Goal: Information Seeking & Learning: Understand process/instructions

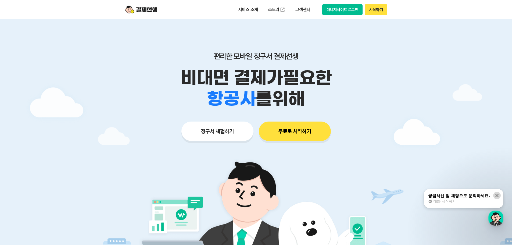
click at [498, 197] on icon at bounding box center [497, 195] width 3 height 3
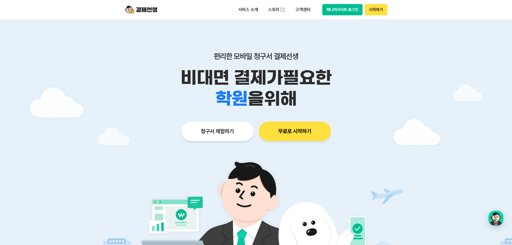
click at [154, 11] on img at bounding box center [141, 10] width 32 height 10
click at [154, 12] on img at bounding box center [141, 10] width 32 height 10
click at [335, 11] on button "매니저사이트 로그인" at bounding box center [342, 9] width 41 height 11
click at [258, 15] on ul "서비스 소개 스토리 고객센터" at bounding box center [275, 9] width 80 height 11
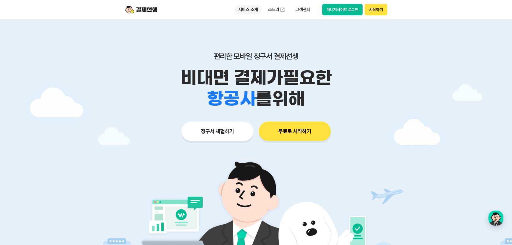
click at [256, 12] on p "서비스 소개" at bounding box center [248, 10] width 27 height 10
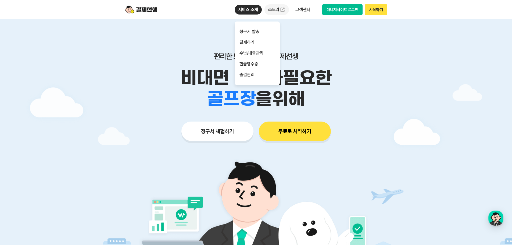
click at [278, 12] on link "스토리" at bounding box center [277, 9] width 25 height 11
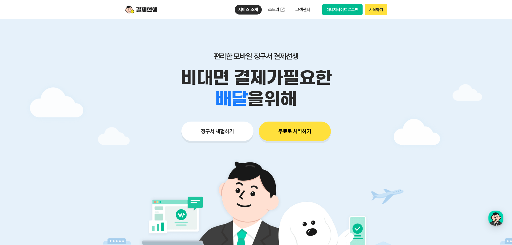
click at [315, 10] on div "서비스 소개 청구서 발송 결제하기 수납/매출관리 현금영수증 출결관리 스토리 고객센터 매니저사이트 로그인 시작하기" at bounding box center [311, 9] width 153 height 11
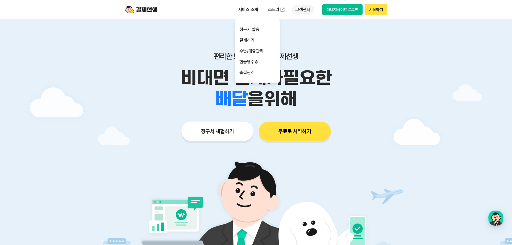
click at [309, 11] on p "고객센터" at bounding box center [303, 10] width 22 height 10
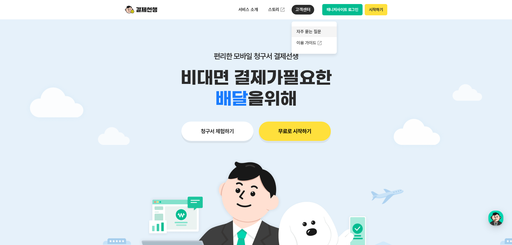
click at [308, 32] on link "자주 묻는 질문" at bounding box center [314, 31] width 45 height 11
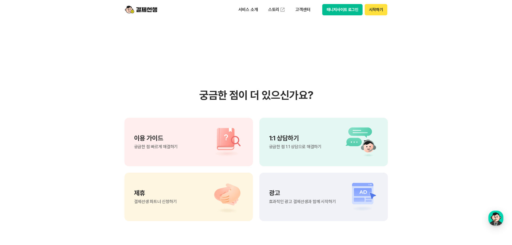
scroll to position [350, 0]
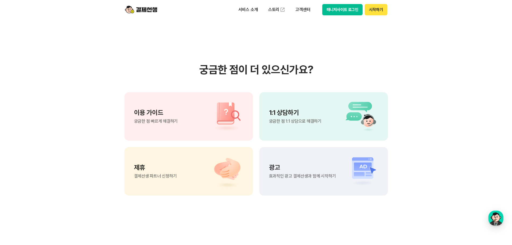
click at [315, 123] on span "궁금한 점 1:1 상담으로 해결하기" at bounding box center [295, 121] width 52 height 4
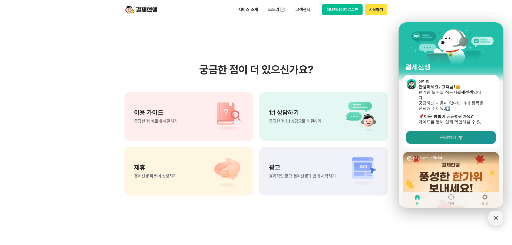
click at [454, 140] on span "문의하기" at bounding box center [448, 137] width 16 height 5
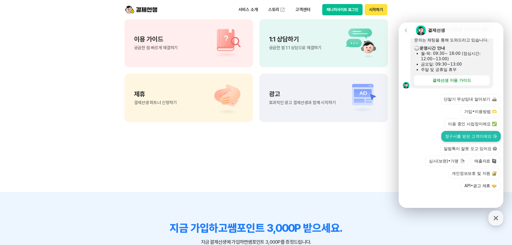
scroll to position [430, 0]
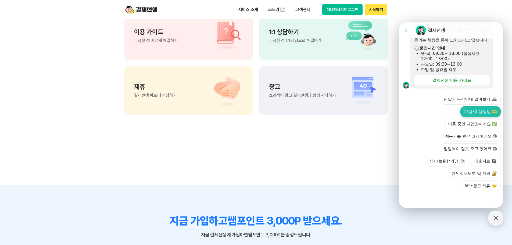
click at [483, 114] on button "가입•이용방법 🫶" at bounding box center [481, 111] width 40 height 11
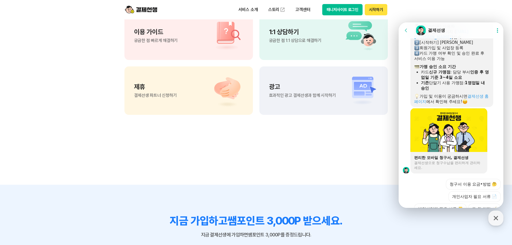
scroll to position [307, 0]
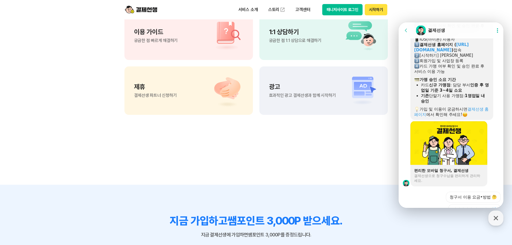
drag, startPoint x: 425, startPoint y: 71, endPoint x: 479, endPoint y: 76, distance: 53.8
click at [479, 74] on div "카드 가맹 여부 확인 및 승인 완료 후 서비스 이용 가능" at bounding box center [451, 68] width 75 height 11
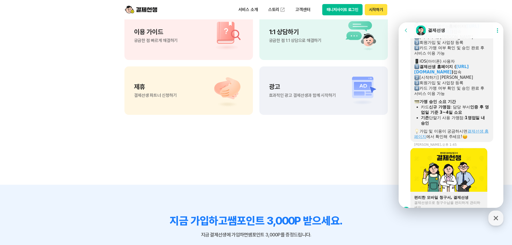
scroll to position [258, 0]
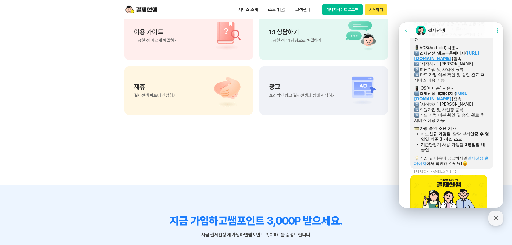
click at [430, 61] on link "[URL][DOMAIN_NAME]" at bounding box center [446, 56] width 65 height 10
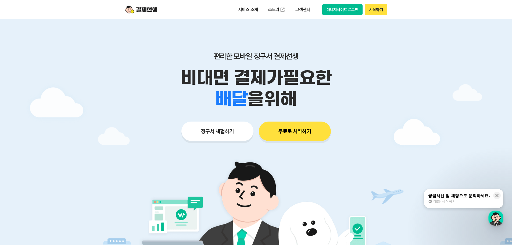
click at [380, 8] on button "시작하기" at bounding box center [376, 9] width 22 height 11
